Goal: Information Seeking & Learning: Find specific fact

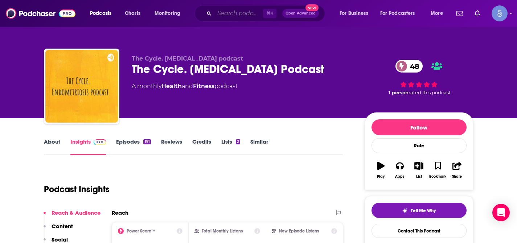
click at [233, 13] on input "Search podcasts, credits, & more..." at bounding box center [238, 14] width 49 height 12
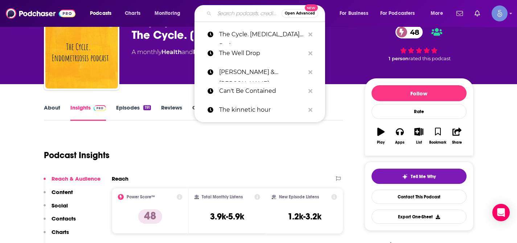
paste input "Different Facets of Happiness"
type input "Different Facets of Happiness"
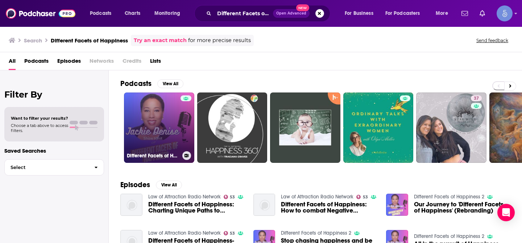
click at [156, 118] on link "Different Facets of Happiness 2" at bounding box center [159, 127] width 70 height 70
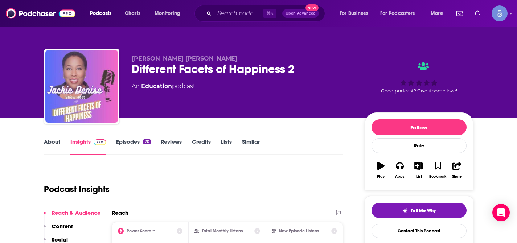
click at [332, 182] on div "Podcast Insights" at bounding box center [190, 184] width 293 height 37
